Goal: Task Accomplishment & Management: Use online tool/utility

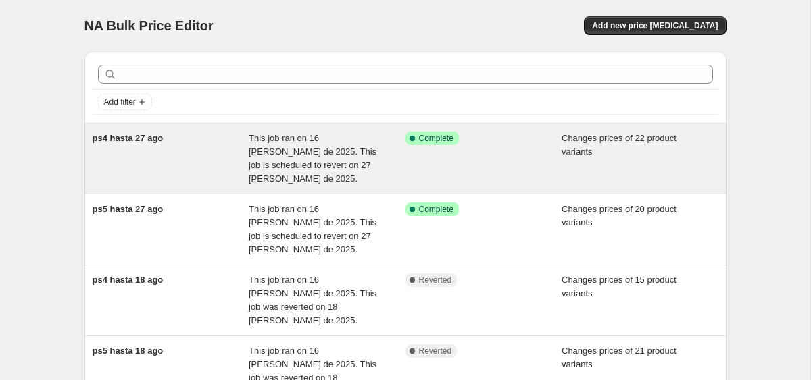
click at [229, 151] on div "ps4 hasta 27 ago" at bounding box center [171, 159] width 157 height 54
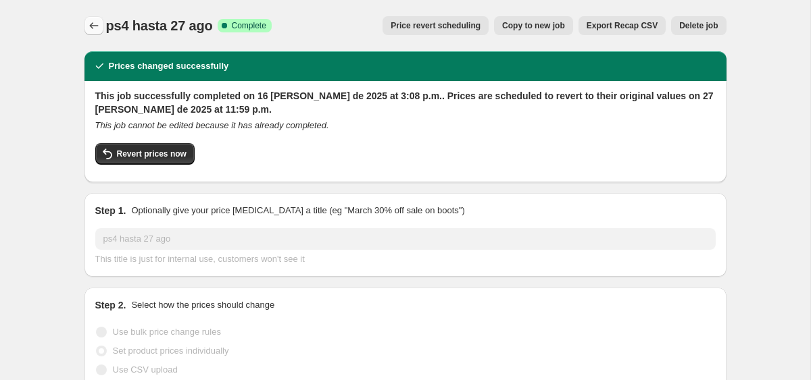
click at [100, 26] on button "Price change jobs" at bounding box center [93, 25] width 19 height 19
